Goal: Navigation & Orientation: Find specific page/section

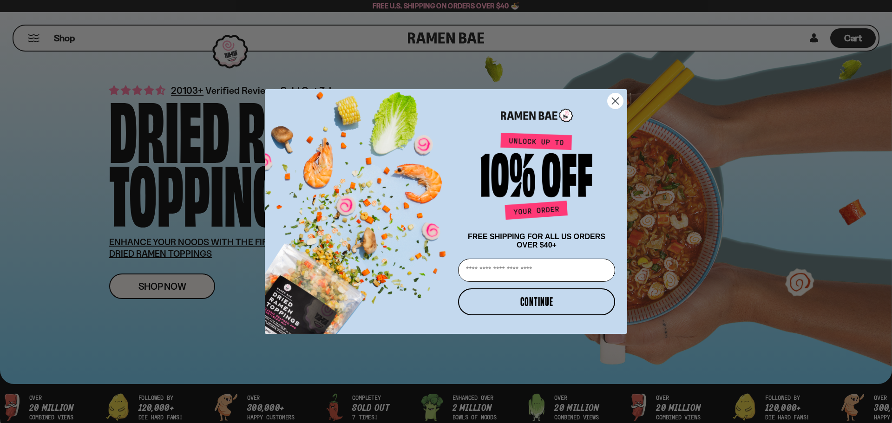
click at [618, 93] on circle "Close dialog" at bounding box center [615, 100] width 15 height 15
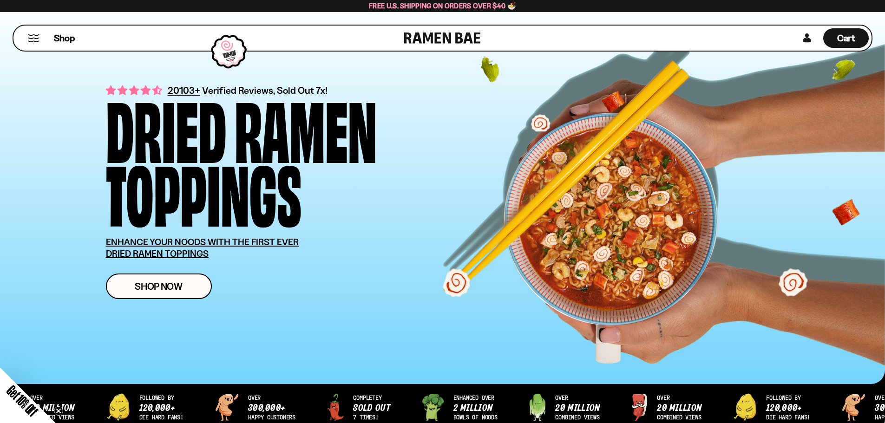
click at [26, 35] on div "Shop" at bounding box center [210, 38] width 388 height 25
click at [32, 36] on button "Mobile Menu Trigger" at bounding box center [33, 38] width 13 height 8
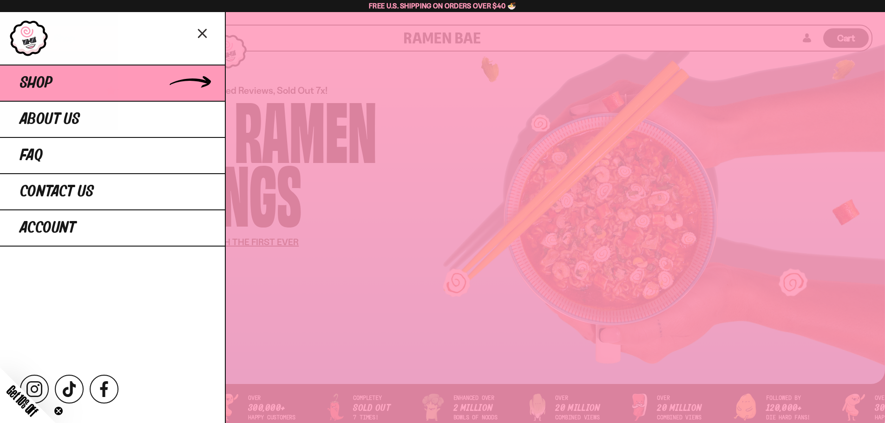
click at [31, 80] on span "Shop" at bounding box center [36, 83] width 33 height 17
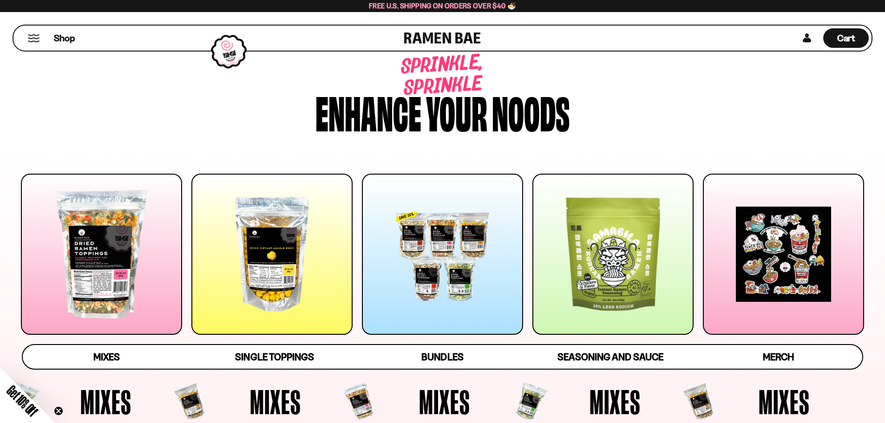
click at [262, 304] on div at bounding box center [271, 254] width 161 height 161
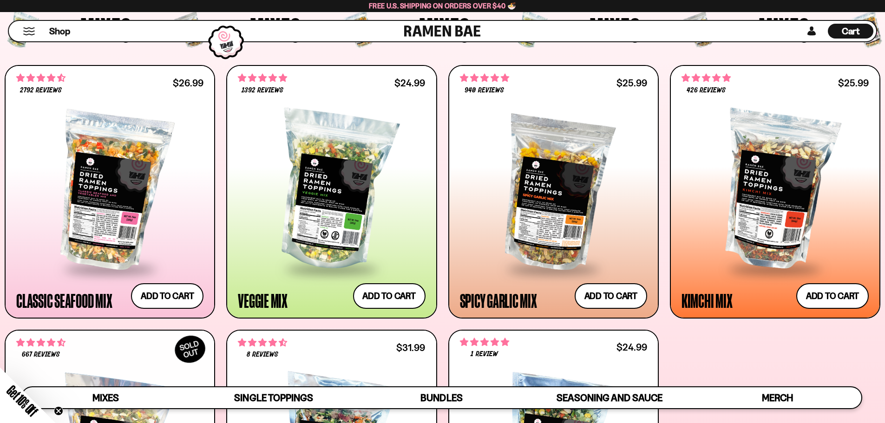
scroll to position [47, 0]
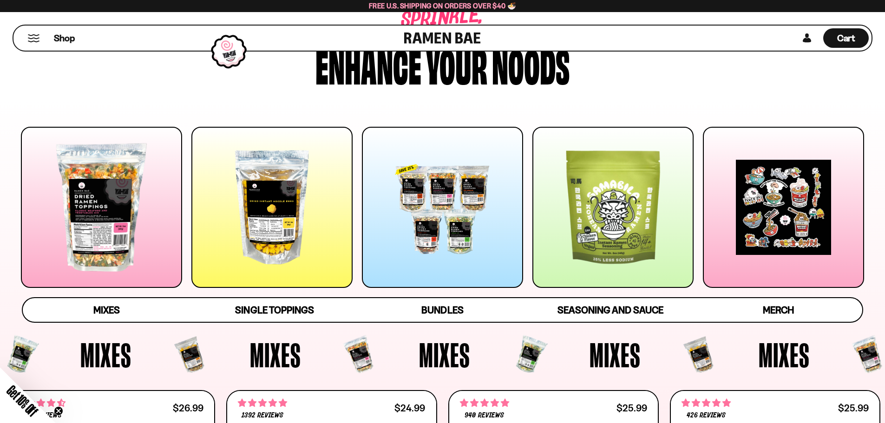
click at [146, 243] on div at bounding box center [101, 207] width 161 height 161
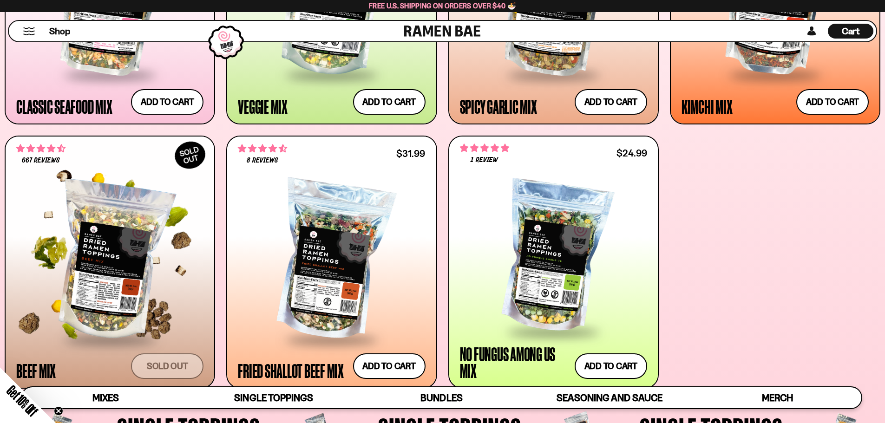
scroll to position [567, 0]
